Goal: Transaction & Acquisition: Purchase product/service

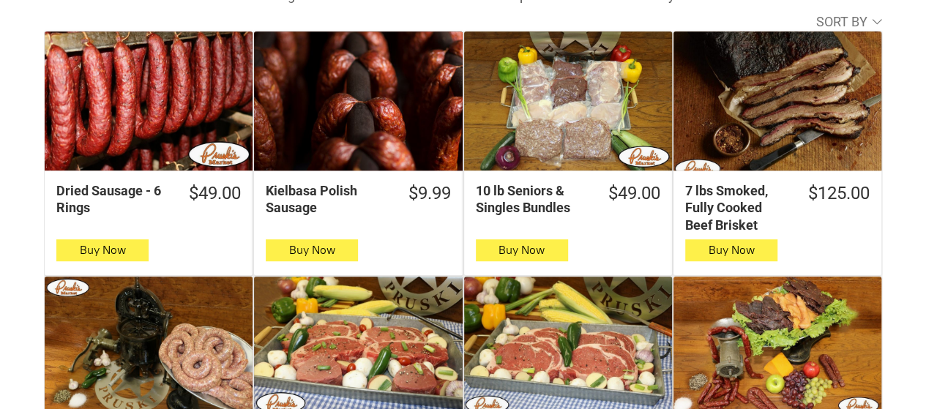
scroll to position [469, 0]
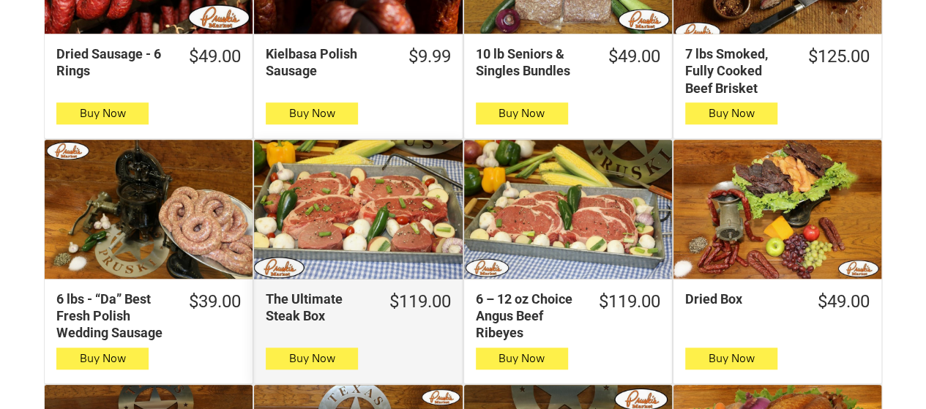
click at [357, 237] on div "The Ultimate Steak Box" at bounding box center [358, 209] width 208 height 139
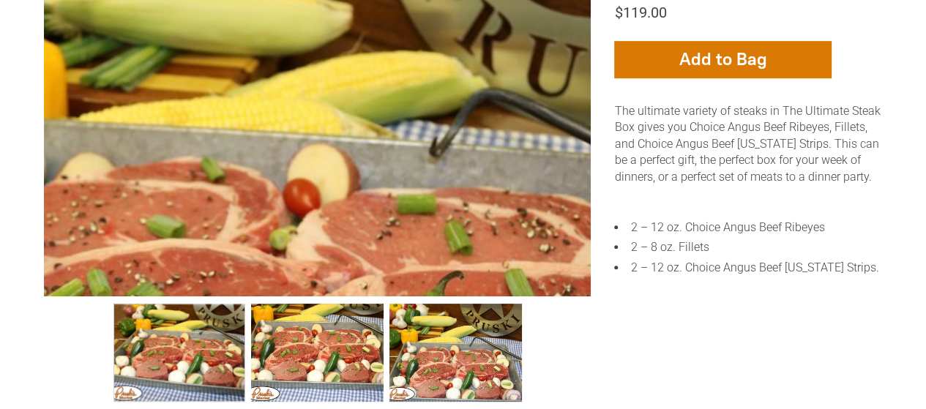
scroll to position [351, 0]
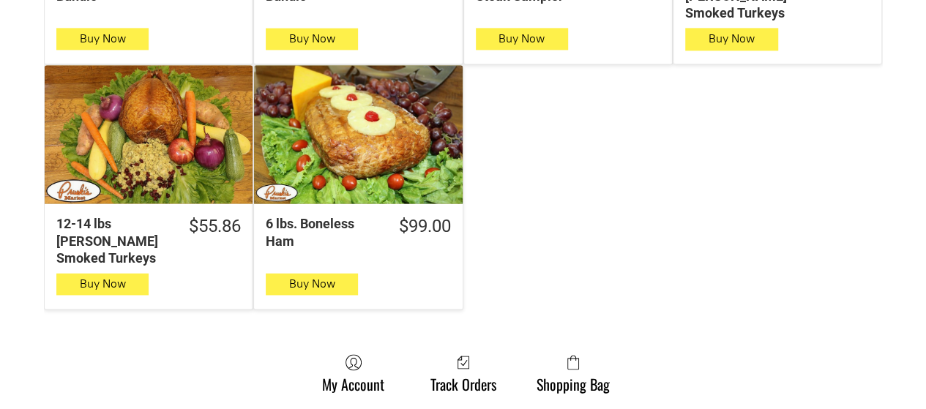
scroll to position [1054, 0]
